Goal: Transaction & Acquisition: Obtain resource

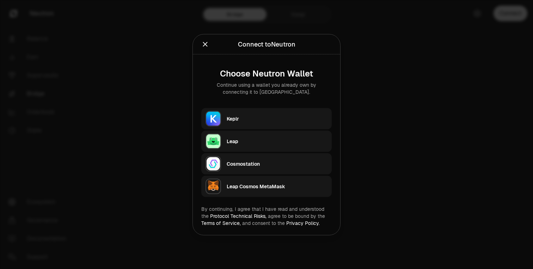
click at [288, 123] on div "Keplr" at bounding box center [276, 118] width 101 height 11
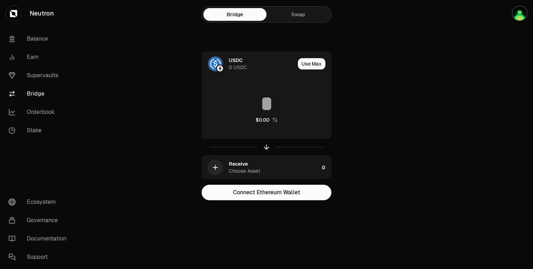
click at [299, 12] on link "Swap" at bounding box center [297, 14] width 63 height 13
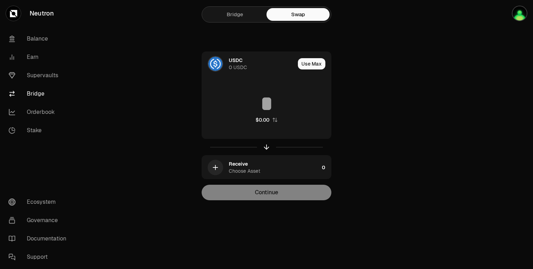
click at [230, 17] on link "Bridge" at bounding box center [234, 14] width 63 height 13
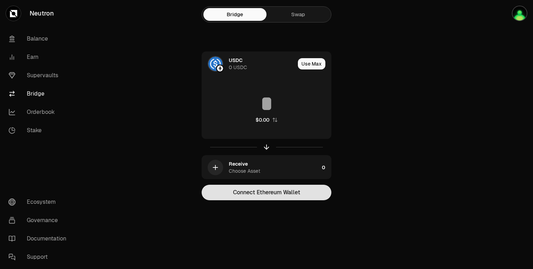
click at [280, 189] on button "Connect Ethereum Wallet" at bounding box center [266, 192] width 130 height 15
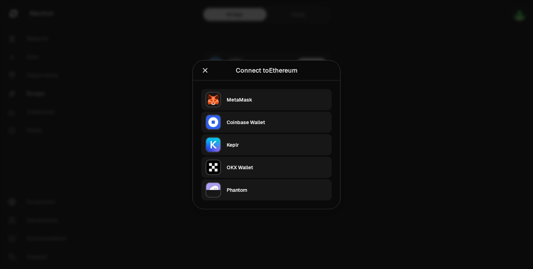
click at [291, 100] on div "MetaMask" at bounding box center [276, 99] width 101 height 7
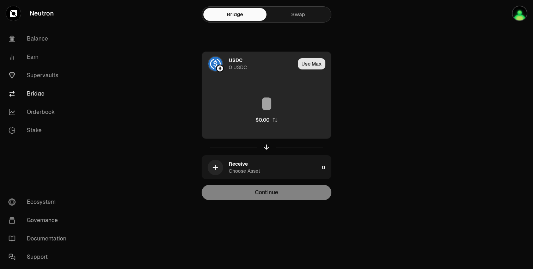
click at [317, 64] on button "Use Max" at bounding box center [311, 63] width 27 height 11
type input "*"
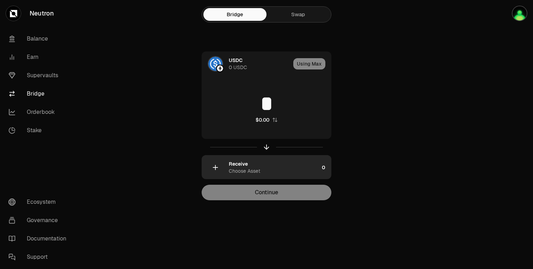
click at [263, 169] on div "Receive Choose Asset" at bounding box center [274, 167] width 90 height 14
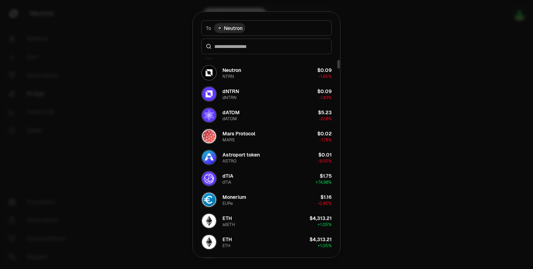
scroll to position [251, 0]
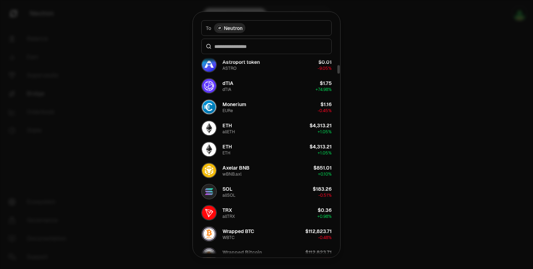
click at [385, 102] on div at bounding box center [266, 134] width 533 height 269
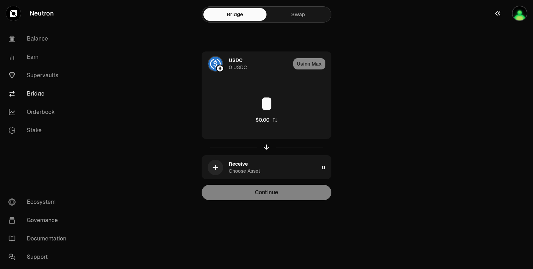
click at [516, 13] on img "button" at bounding box center [518, 13] width 15 height 15
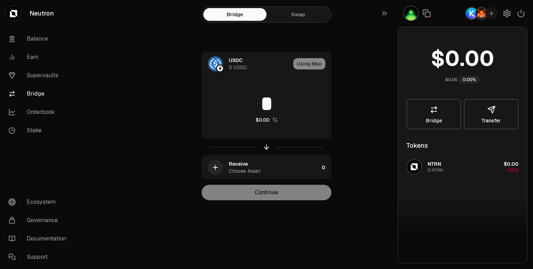
click at [411, 13] on img "button" at bounding box center [410, 13] width 15 height 15
click at [478, 10] on img "button" at bounding box center [481, 13] width 13 height 13
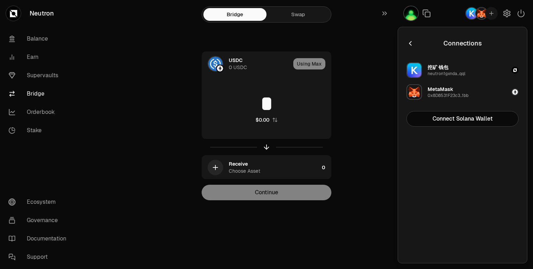
click at [370, 70] on div "USDC 0 USDC Using Max * $0.00 Receive Choose Asset 0 Continue" at bounding box center [266, 125] width 237 height 149
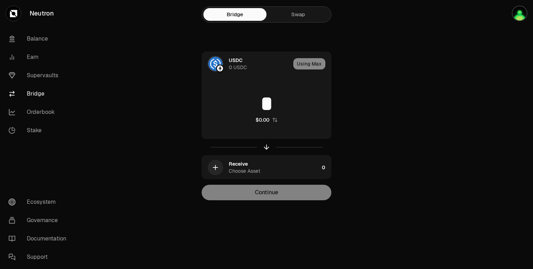
click at [299, 15] on link "Swap" at bounding box center [297, 14] width 63 height 13
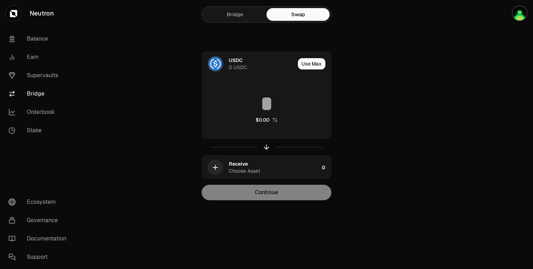
click at [246, 8] on link "Bridge" at bounding box center [234, 14] width 63 height 13
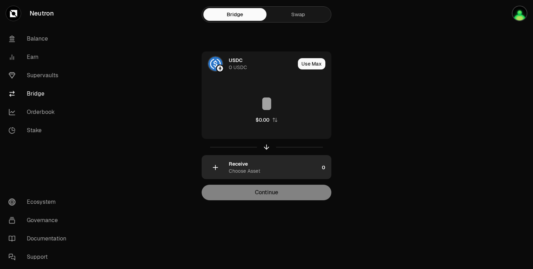
click at [228, 170] on div "Receive Choose Asset" at bounding box center [260, 167] width 117 height 24
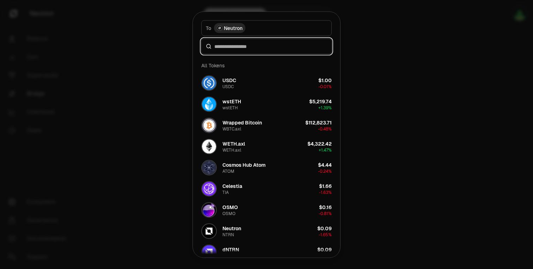
click at [246, 45] on input at bounding box center [270, 46] width 113 height 7
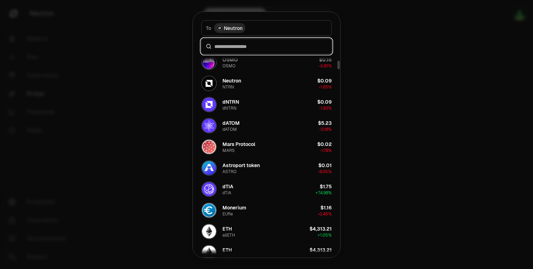
scroll to position [224, 0]
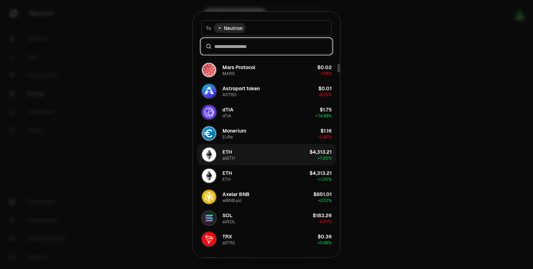
click at [241, 163] on button "ETH allETH $4,313.21 + 1.05%" at bounding box center [266, 154] width 139 height 21
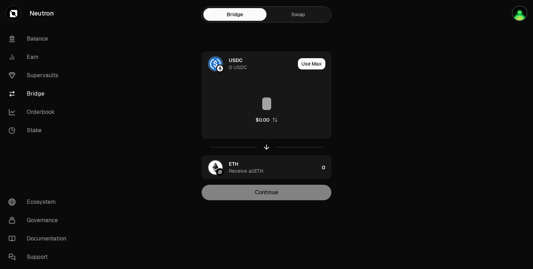
click at [262, 147] on div at bounding box center [266, 147] width 130 height 16
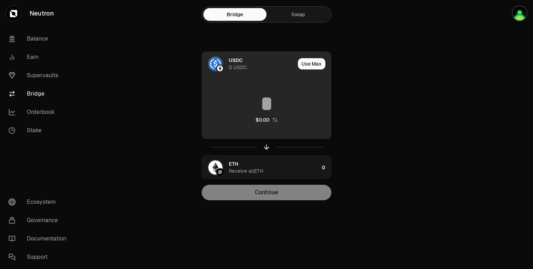
click at [275, 120] on icon "button" at bounding box center [275, 120] width 6 height 6
click at [48, 56] on link "Earn" at bounding box center [39, 57] width 73 height 18
